Goal: Information Seeking & Learning: Learn about a topic

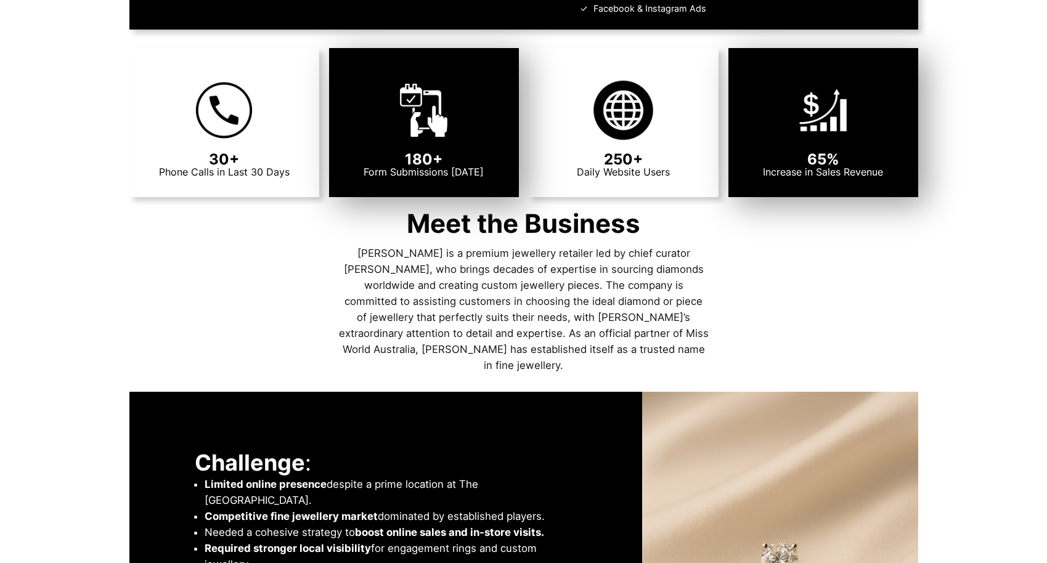
scroll to position [665, 0]
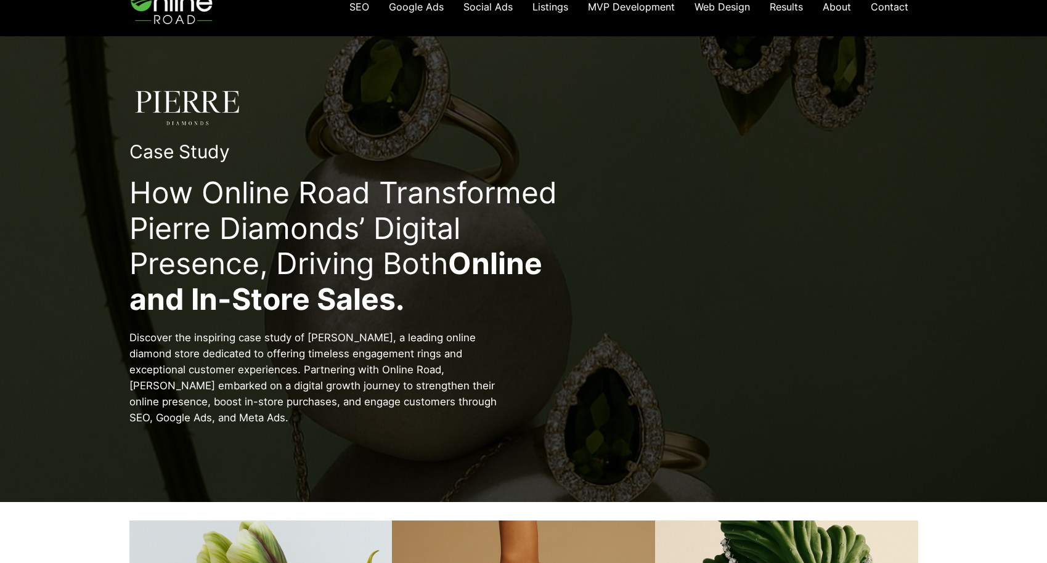
scroll to position [20, 0]
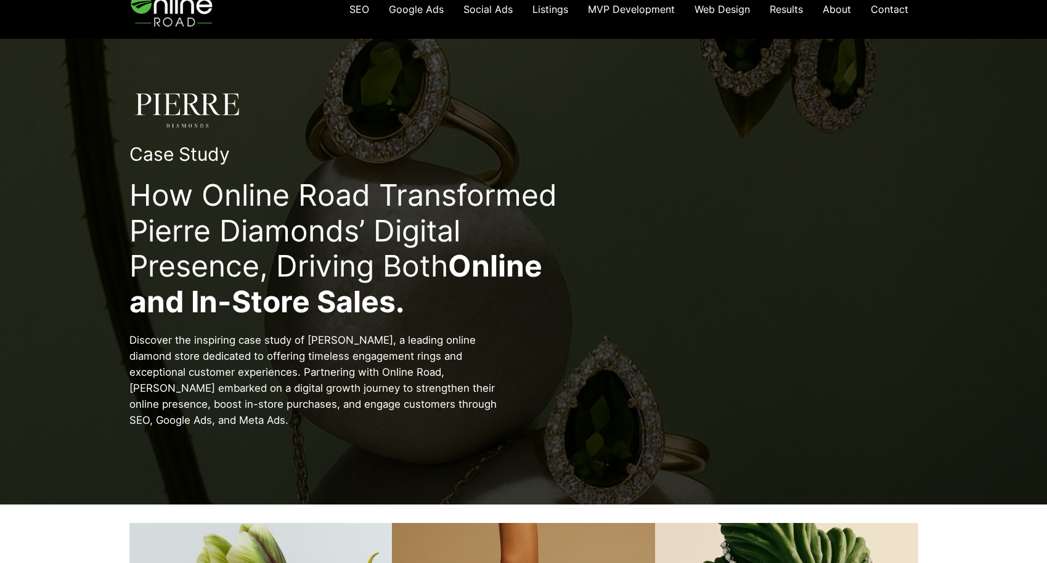
click at [777, 9] on span "Results" at bounding box center [786, 9] width 33 height 12
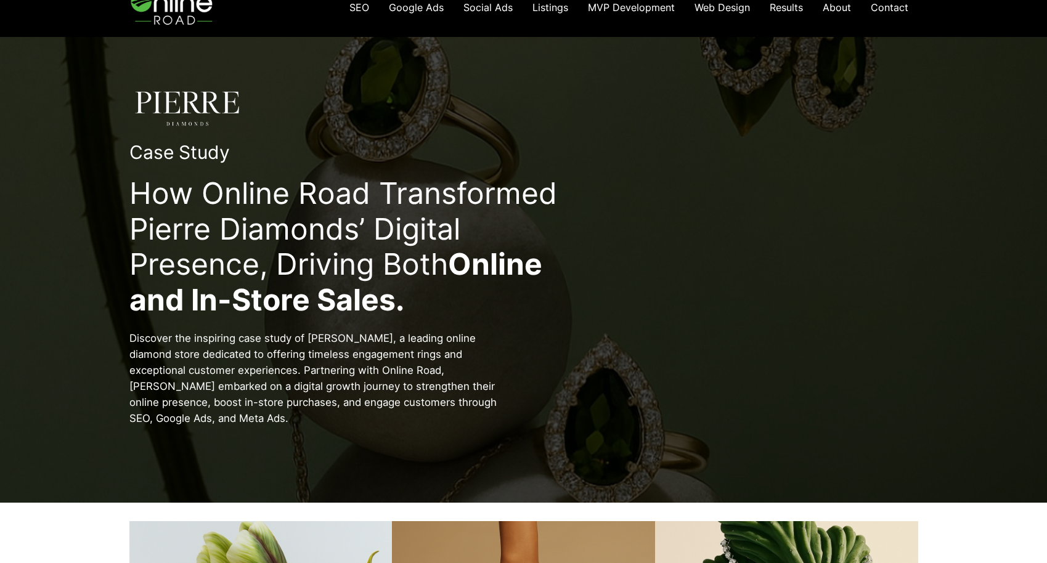
scroll to position [23, 0]
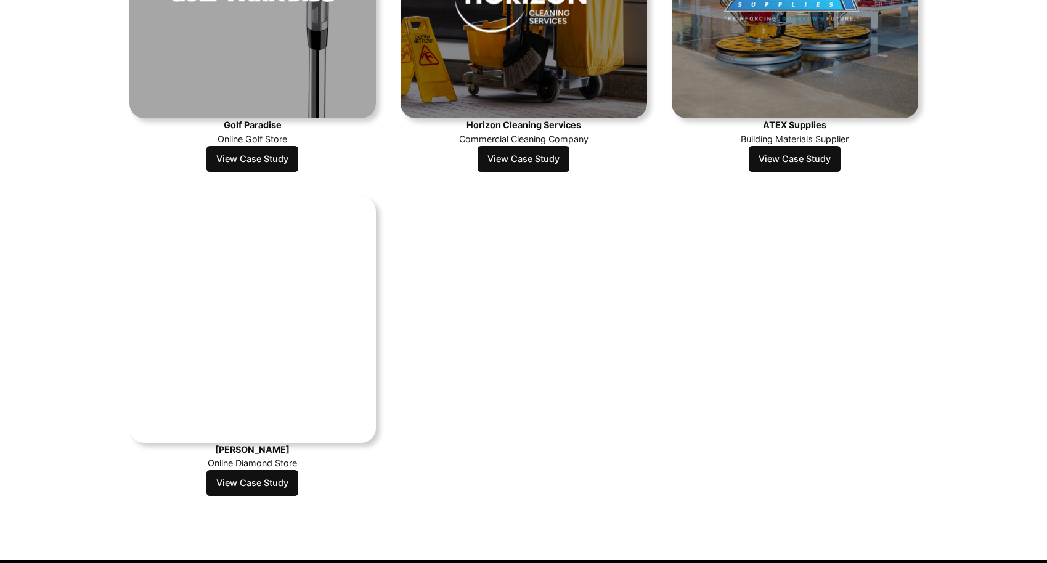
scroll to position [894, 0]
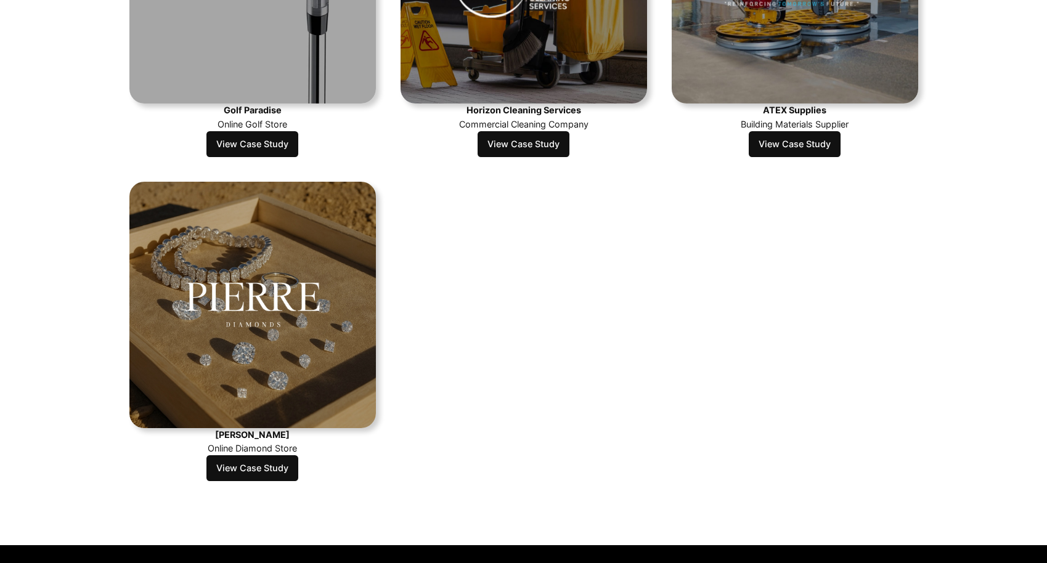
click at [245, 463] on link "View Case Study" at bounding box center [252, 468] width 92 height 26
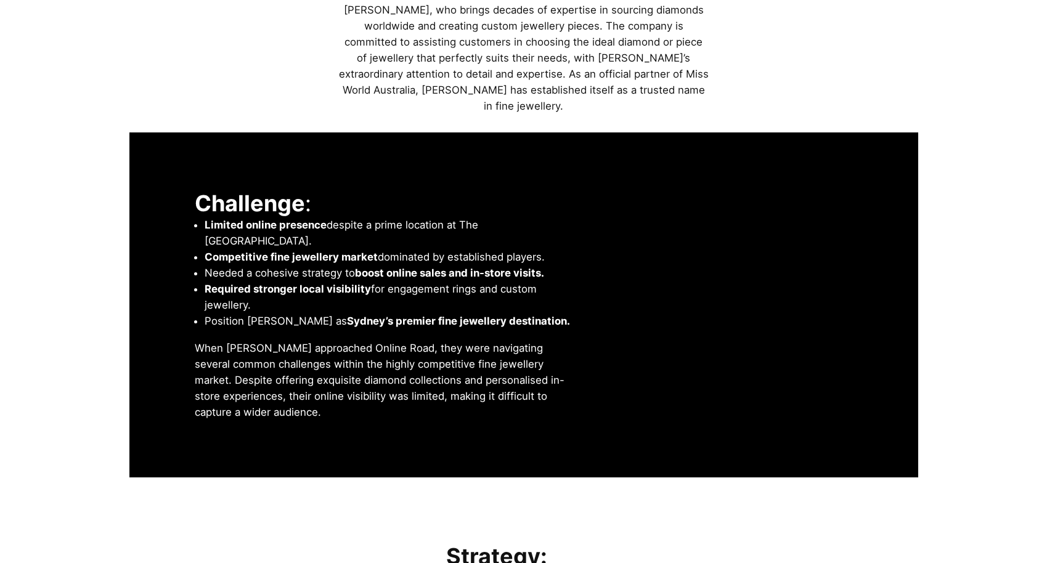
scroll to position [1065, 0]
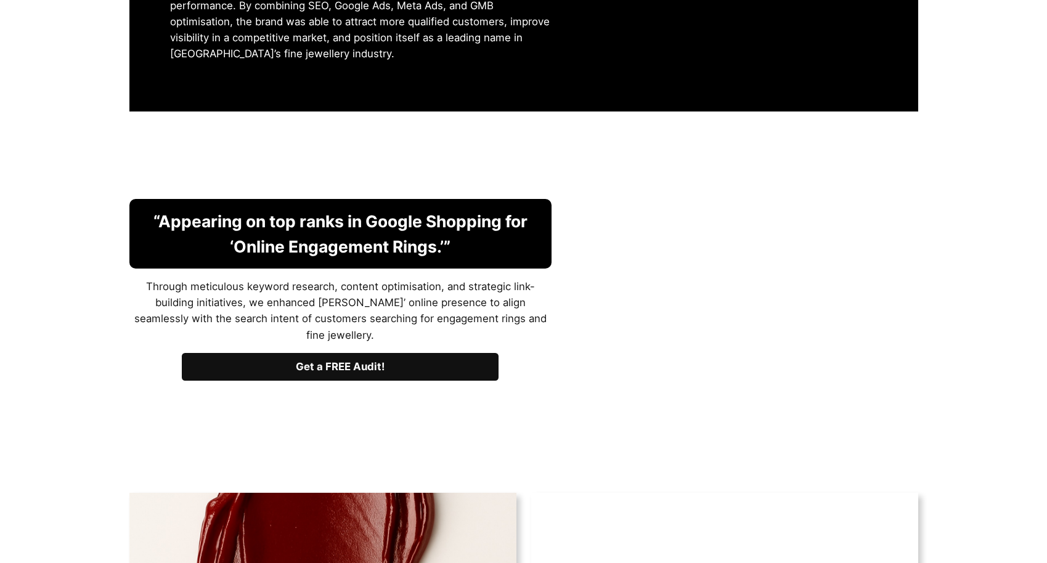
scroll to position [2132, 0]
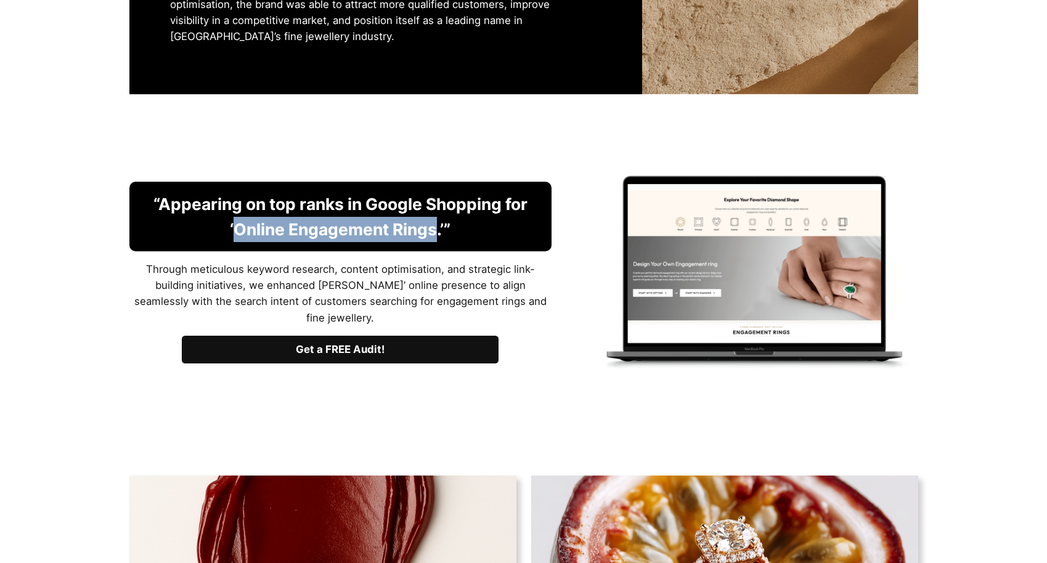
drag, startPoint x: 430, startPoint y: 214, endPoint x: 239, endPoint y: 217, distance: 191.1
click at [239, 217] on strong "“Appearing on top ranks in Google Shopping for ‘Online Engagement Rings.’”" at bounding box center [340, 216] width 374 height 45
copy strong "Online Engagement Rings"
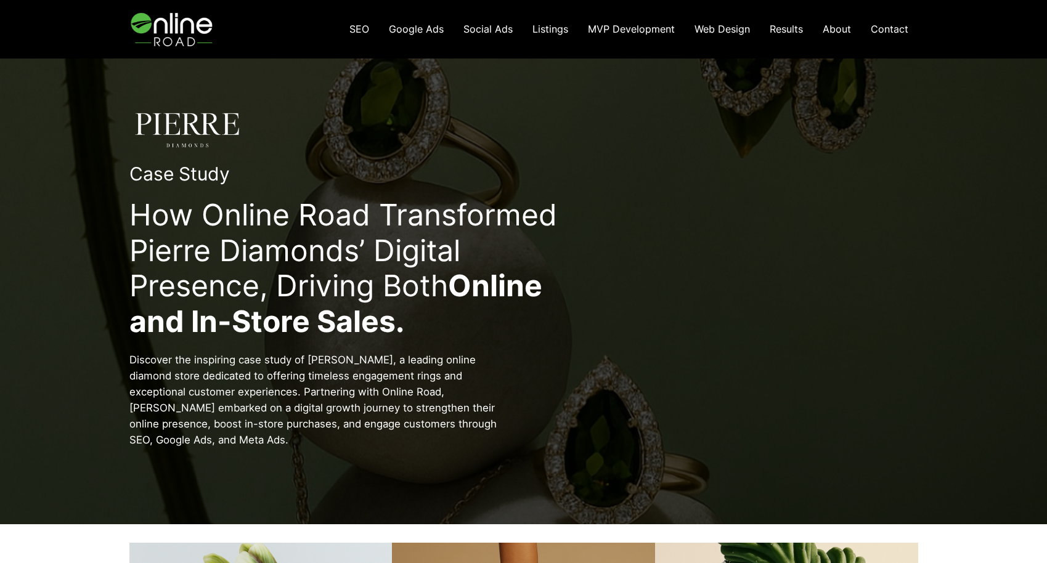
click at [660, 133] on div at bounding box center [523, 130] width 789 height 65
click at [794, 27] on span "Results" at bounding box center [786, 29] width 33 height 12
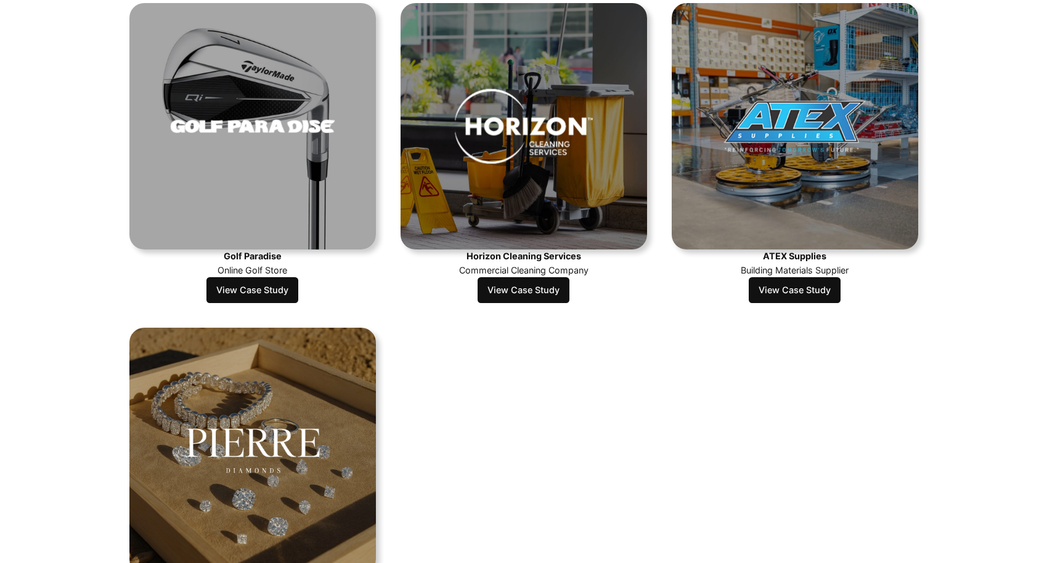
scroll to position [747, 0]
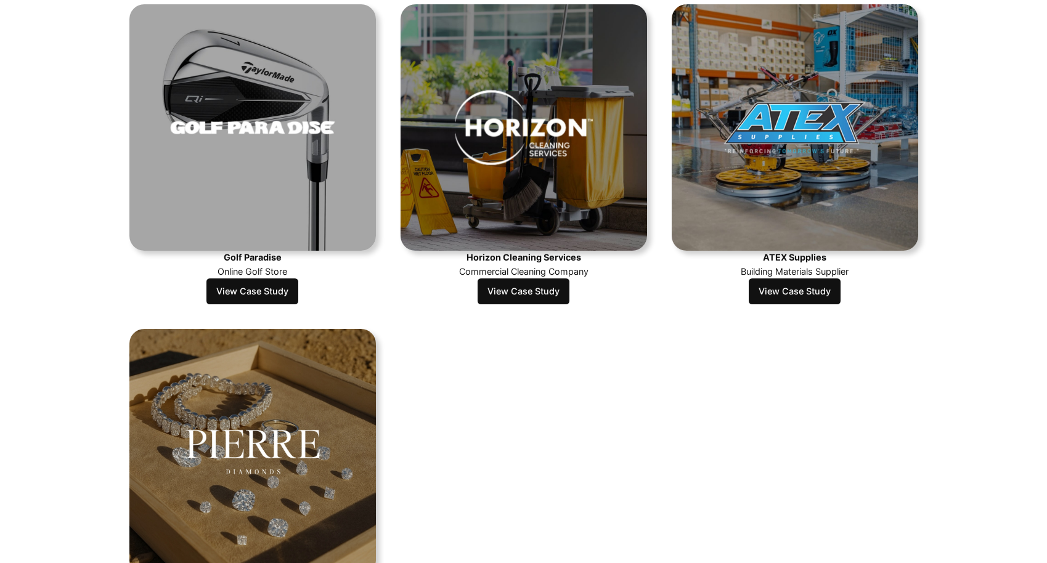
click at [786, 290] on link "View Case Study" at bounding box center [795, 292] width 92 height 26
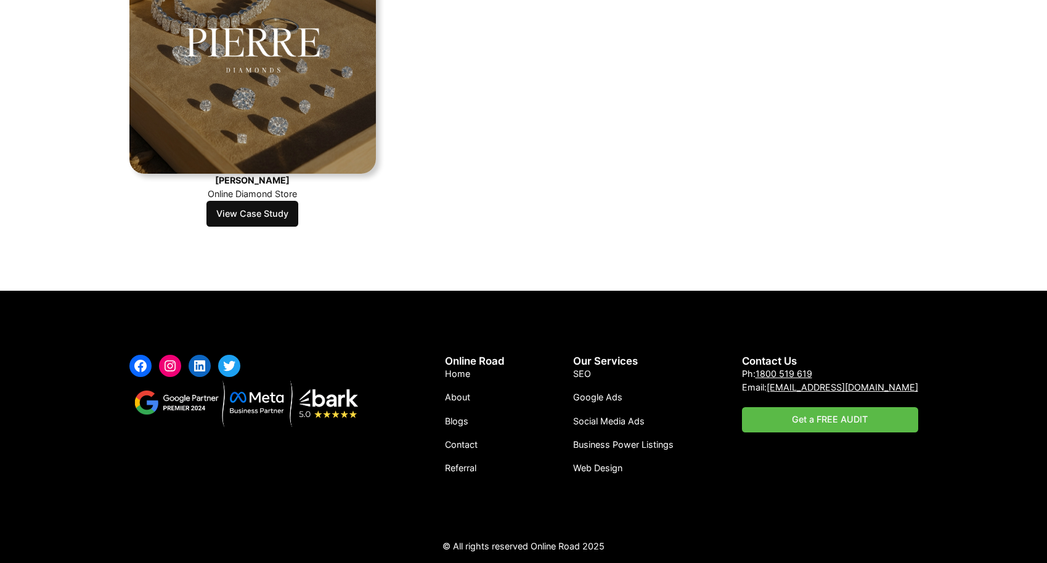
click at [264, 222] on link "View Case Study" at bounding box center [252, 214] width 92 height 26
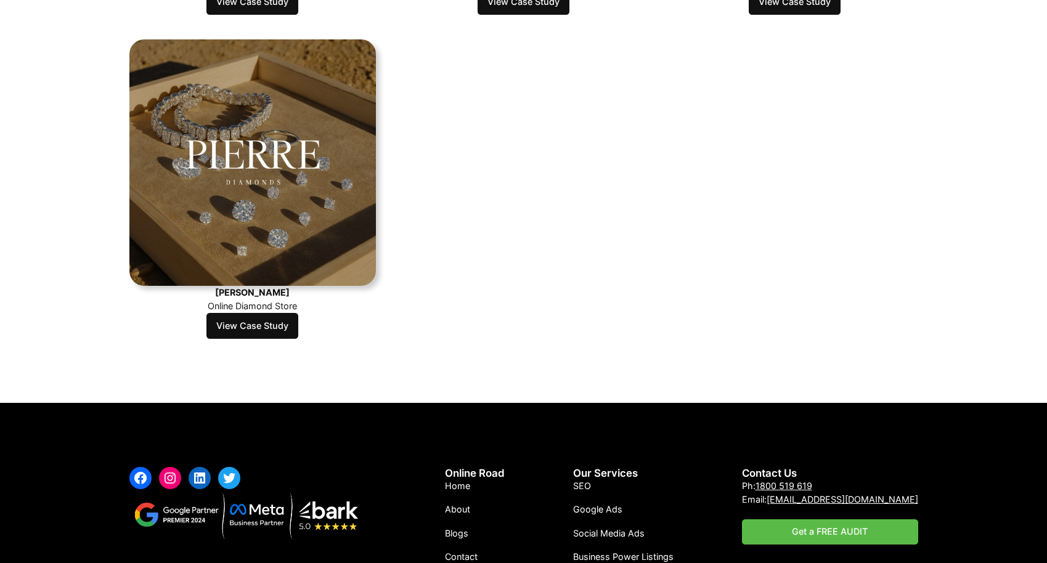
scroll to position [850, 0]
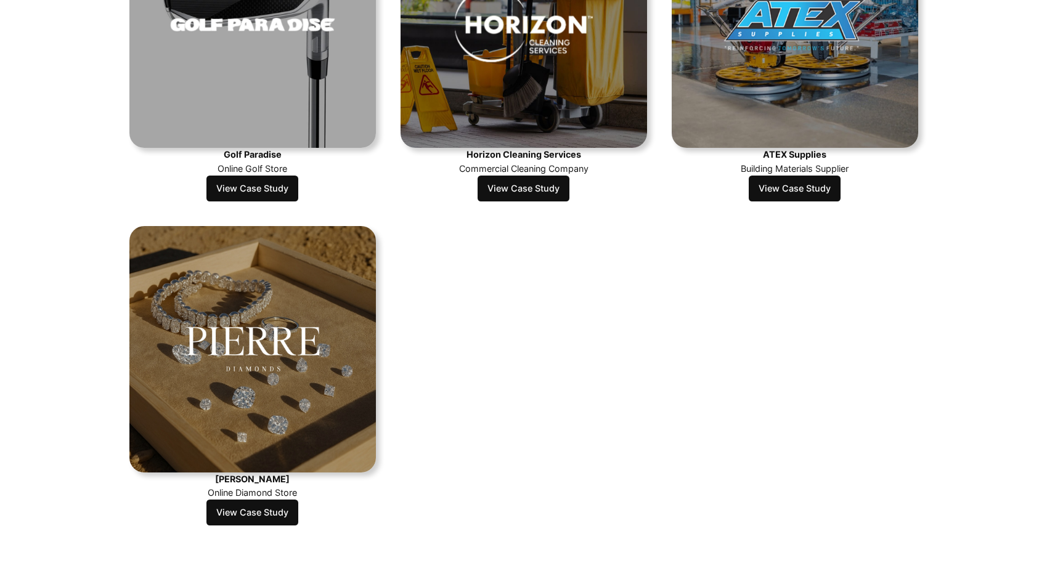
click at [814, 182] on link "View Case Study" at bounding box center [795, 189] width 92 height 26
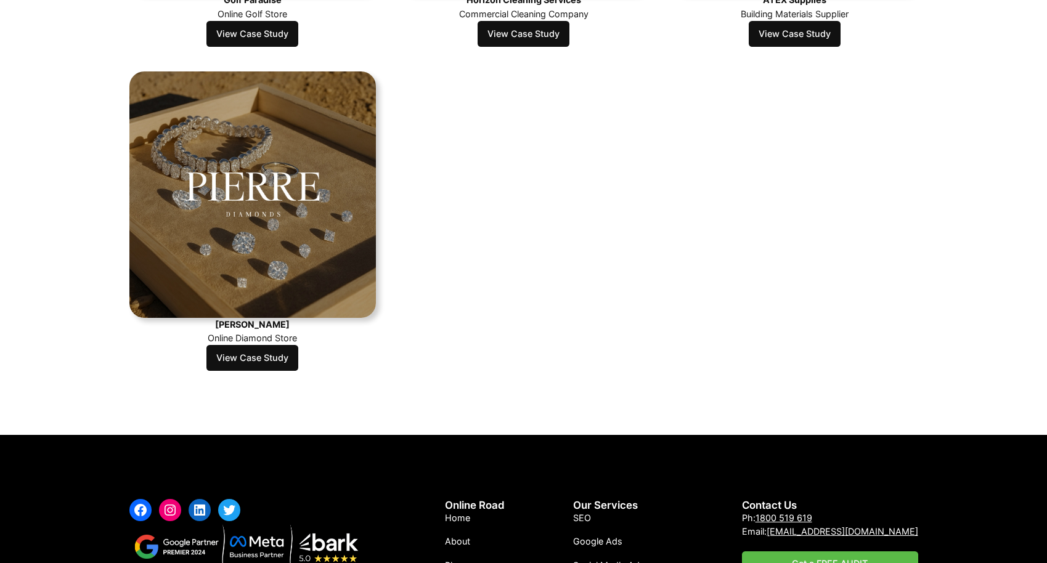
scroll to position [1008, 0]
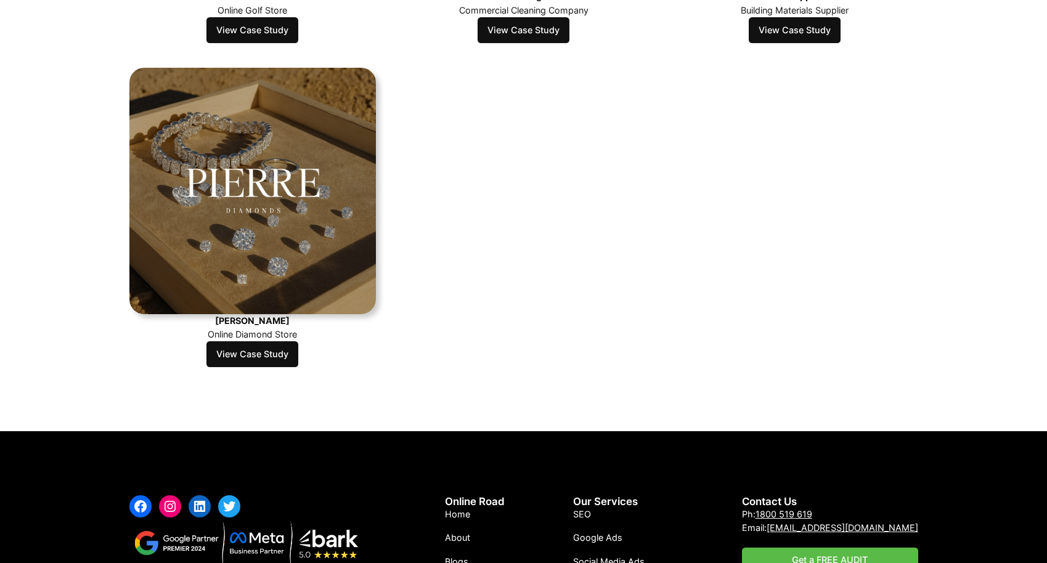
click at [245, 361] on link "View Case Study" at bounding box center [252, 354] width 92 height 26
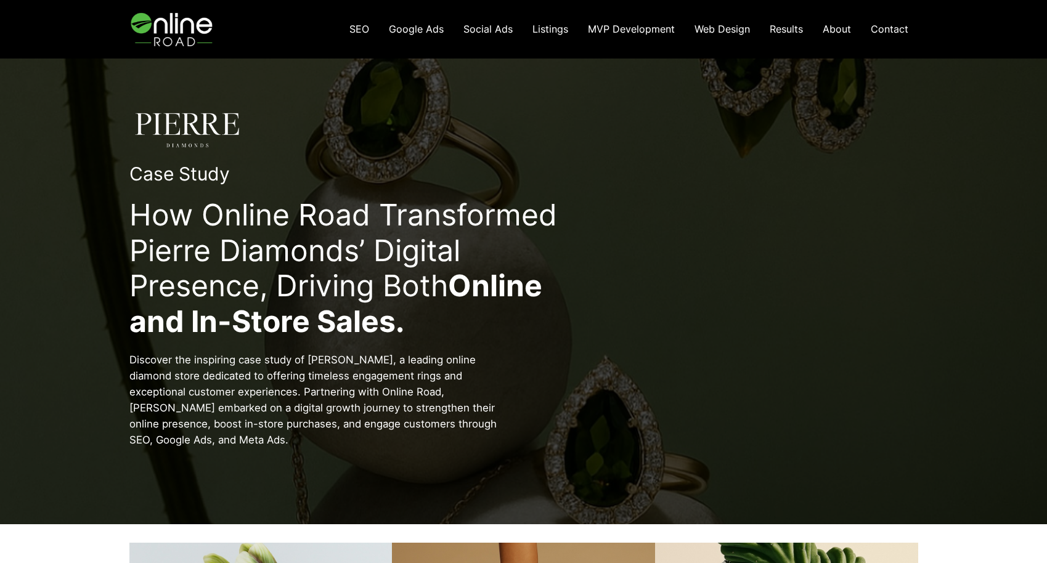
click at [181, 31] on img at bounding box center [173, 29] width 88 height 59
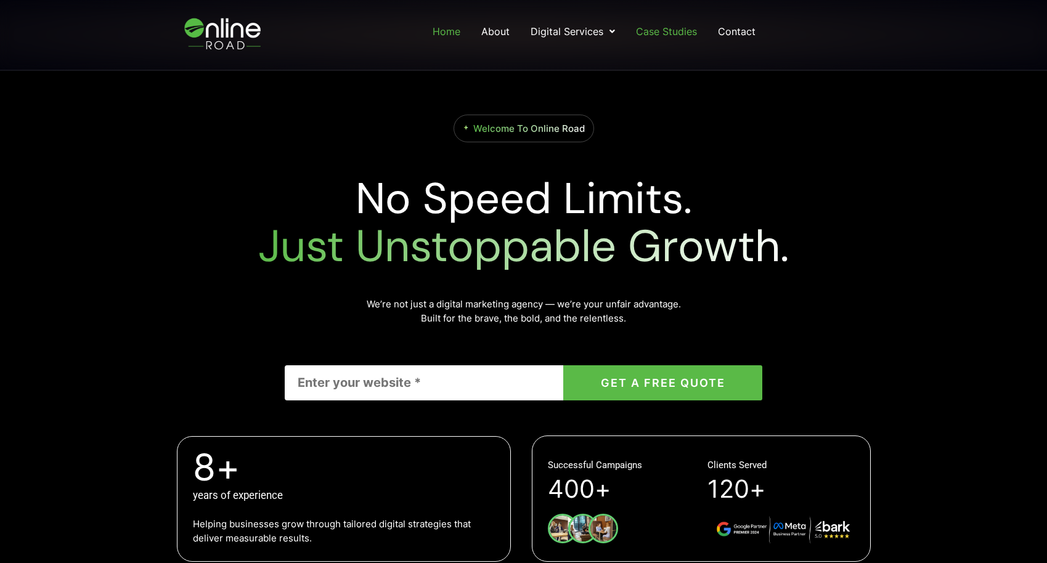
click at [682, 35] on link "Case Studies" at bounding box center [666, 31] width 63 height 22
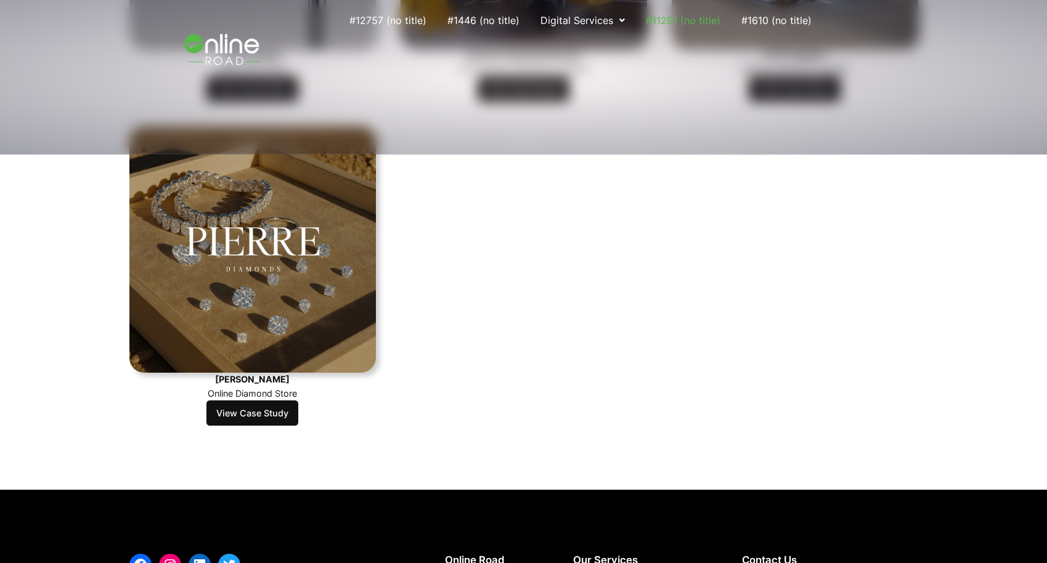
scroll to position [1101, 0]
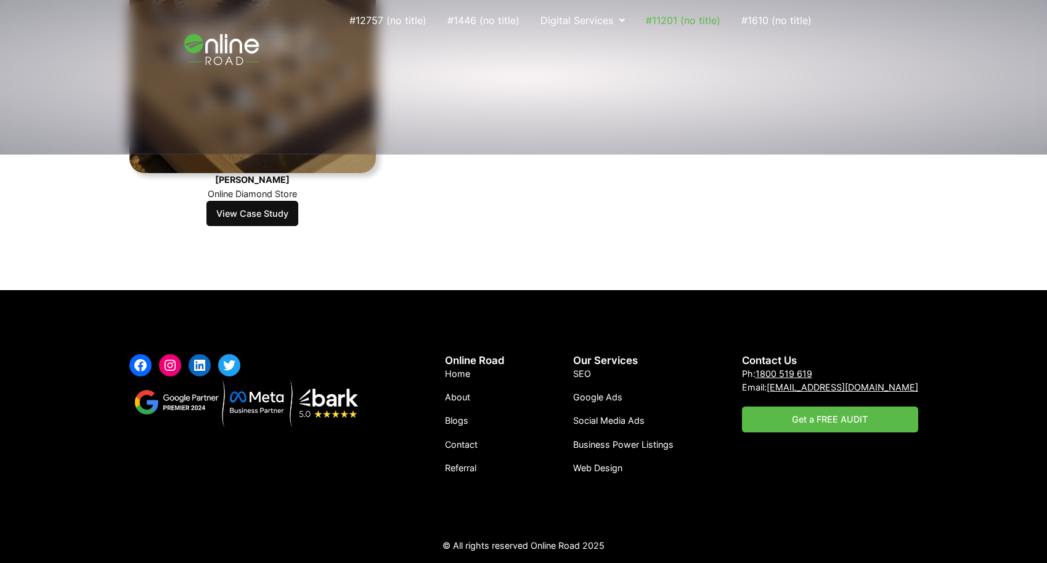
click at [256, 211] on link "View Case Study" at bounding box center [252, 214] width 92 height 26
